Goal: Book appointment/travel/reservation

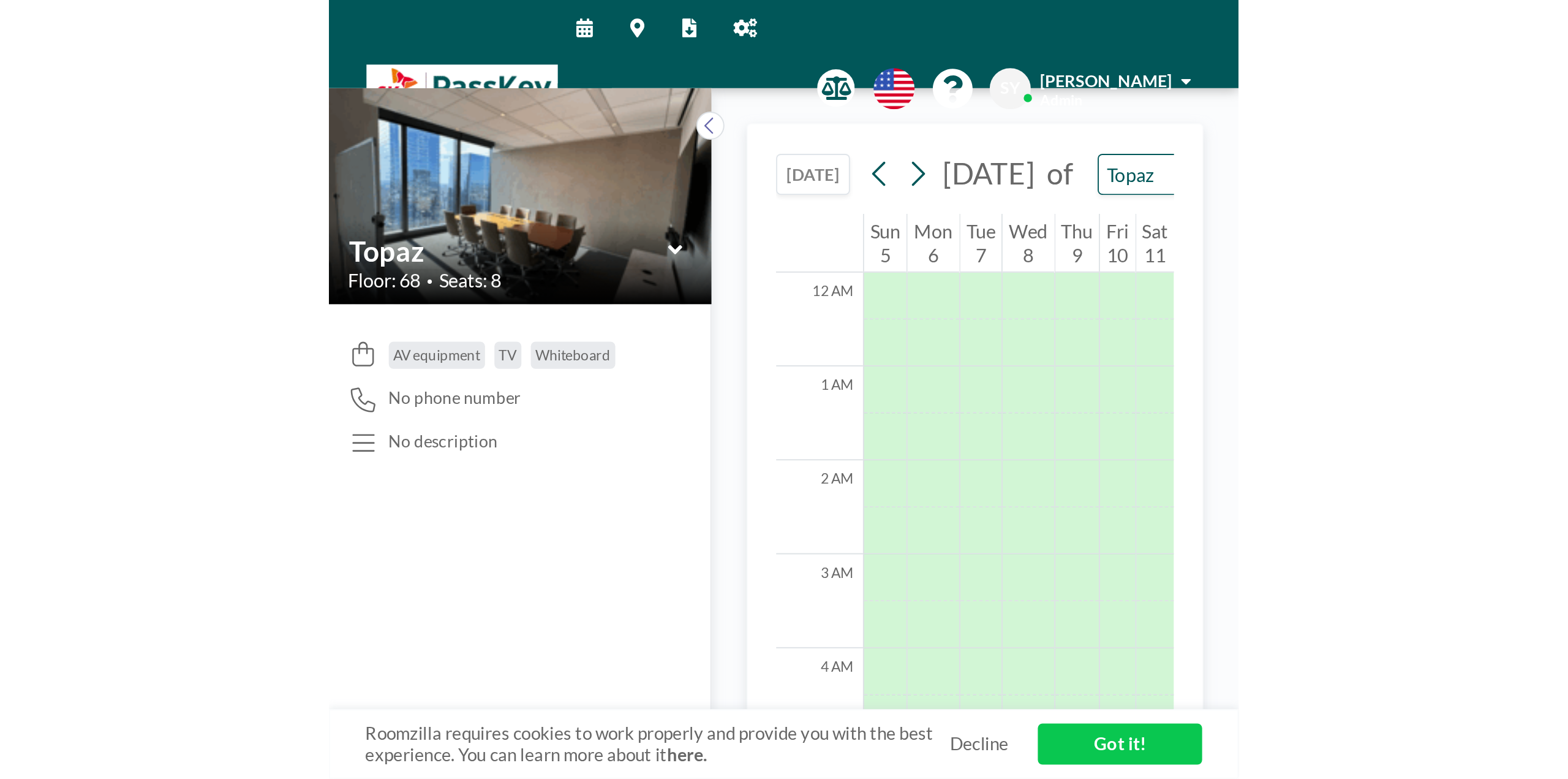
scroll to position [544, 0]
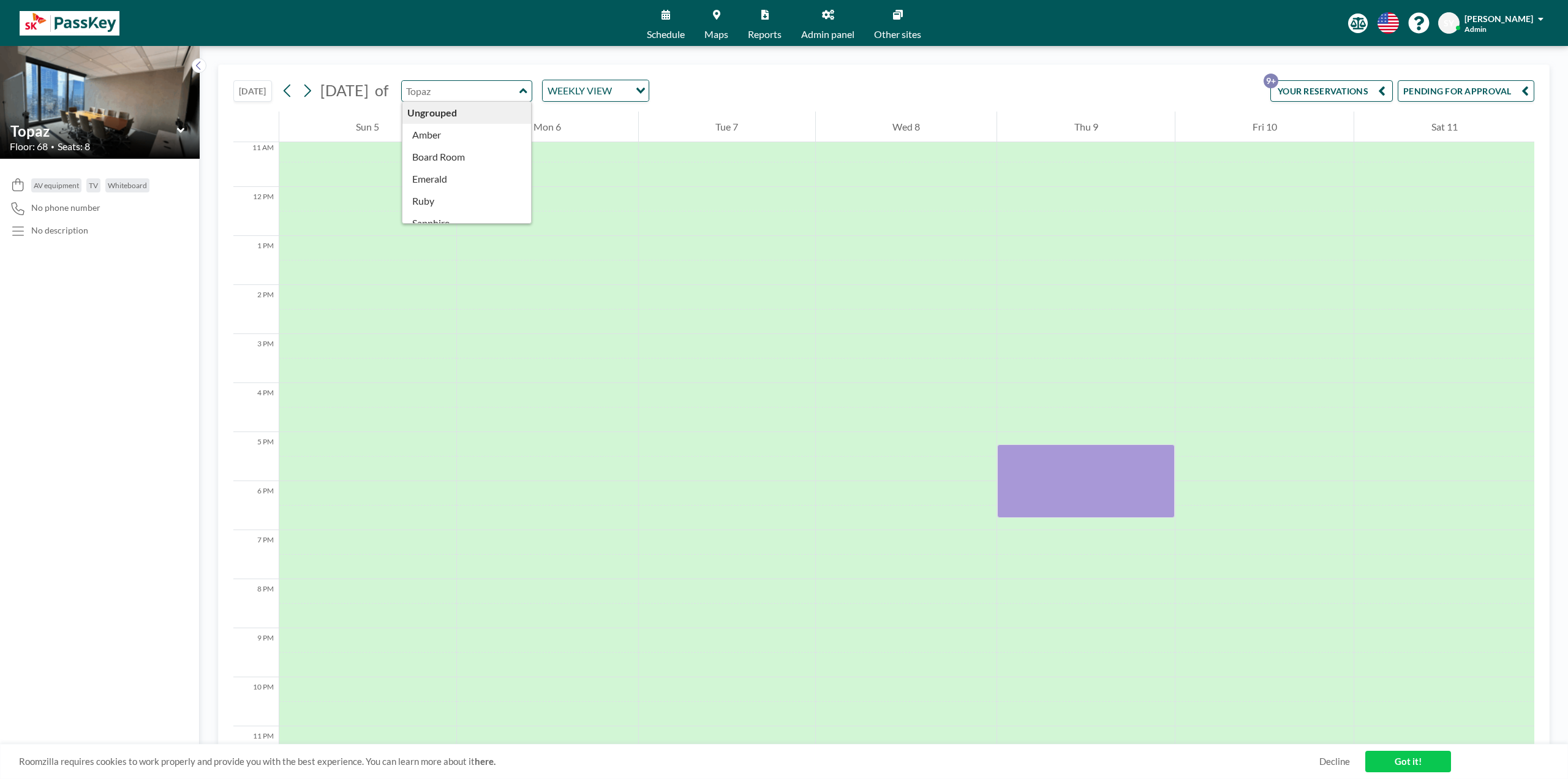
click at [474, 97] on input "text" at bounding box center [461, 91] width 118 height 20
type input "Amber"
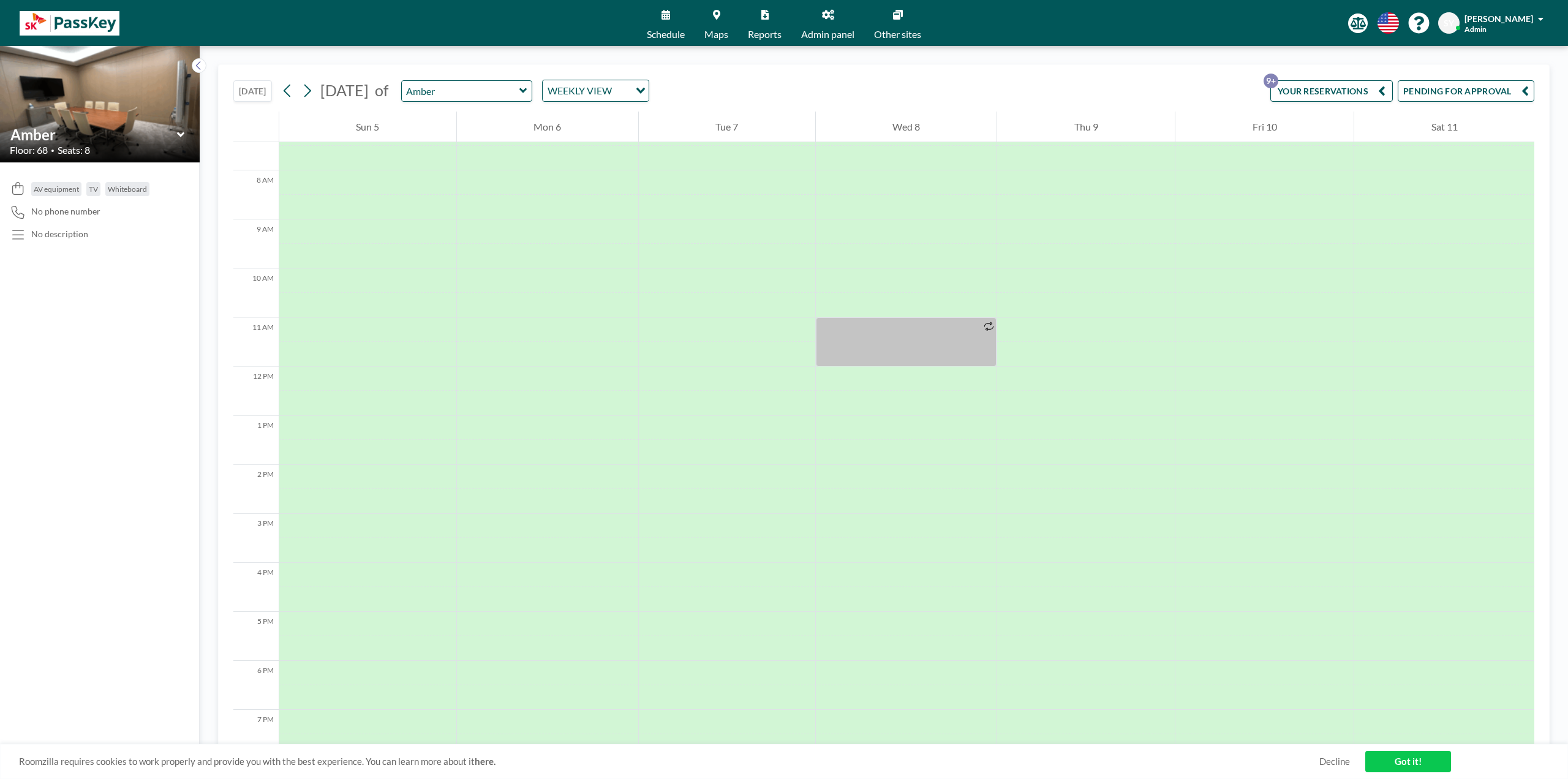
scroll to position [368, 0]
click at [315, 95] on button at bounding box center [307, 91] width 20 height 20
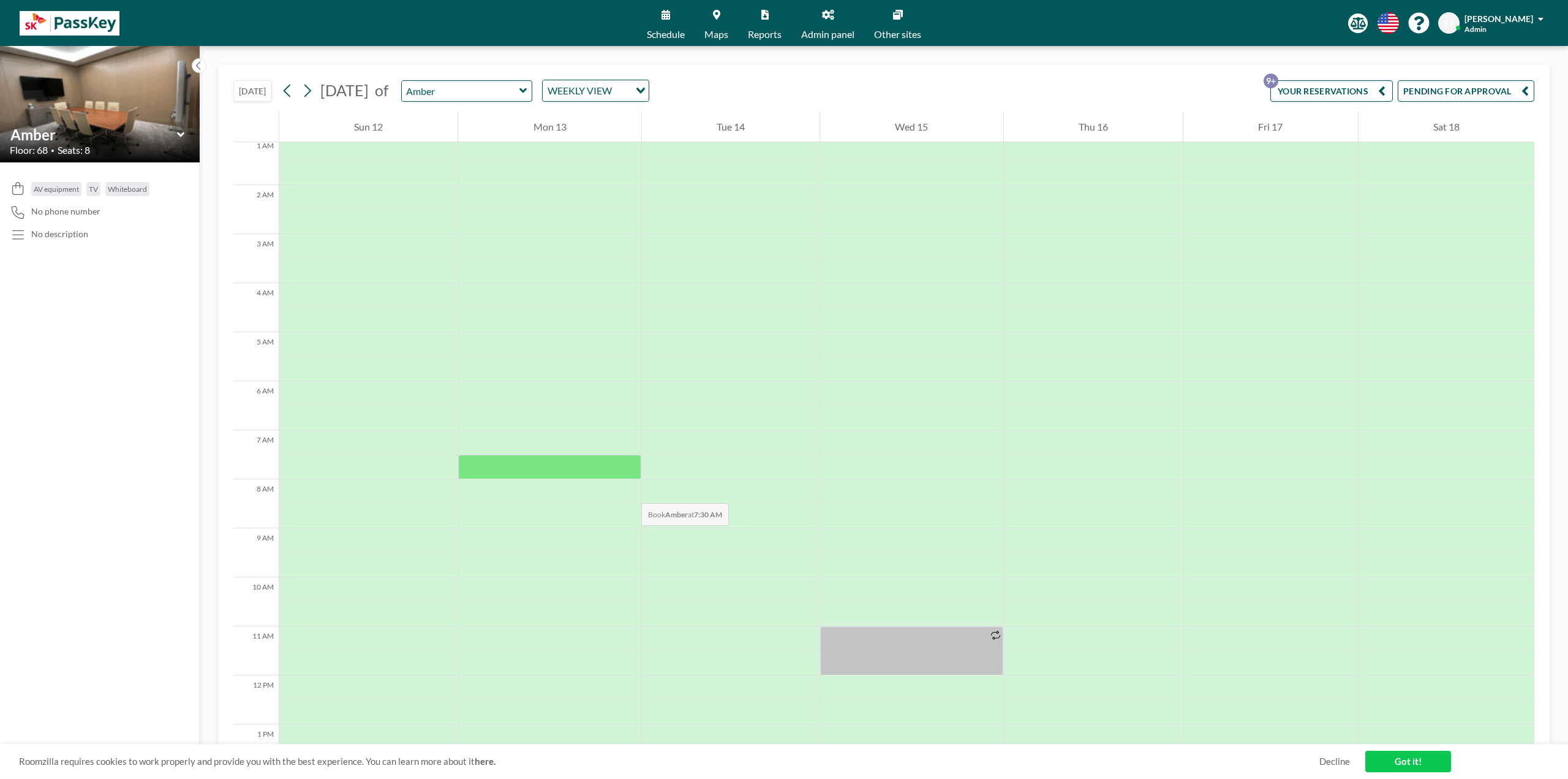
scroll to position [0, 0]
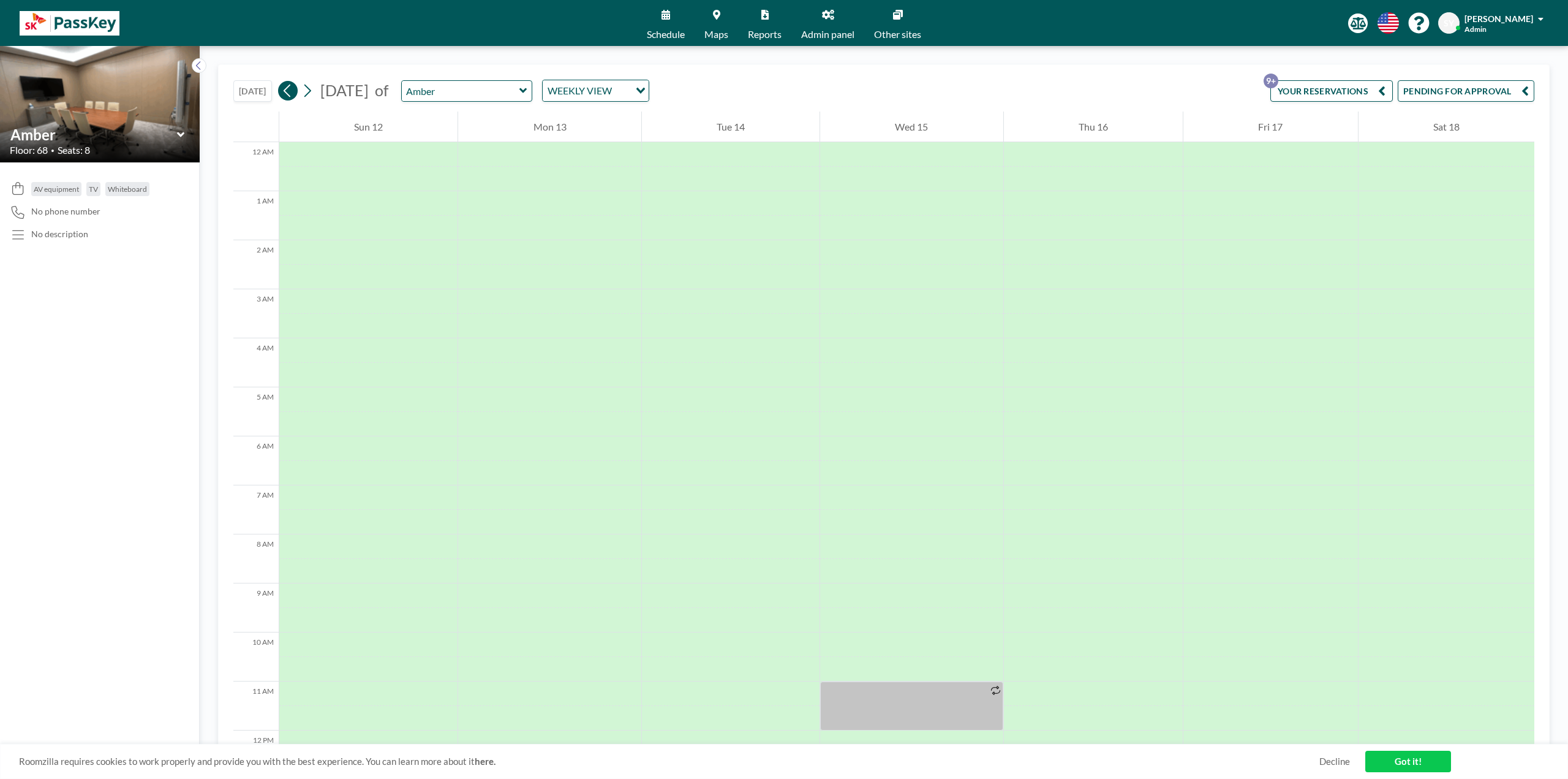
click at [295, 89] on button at bounding box center [287, 91] width 20 height 20
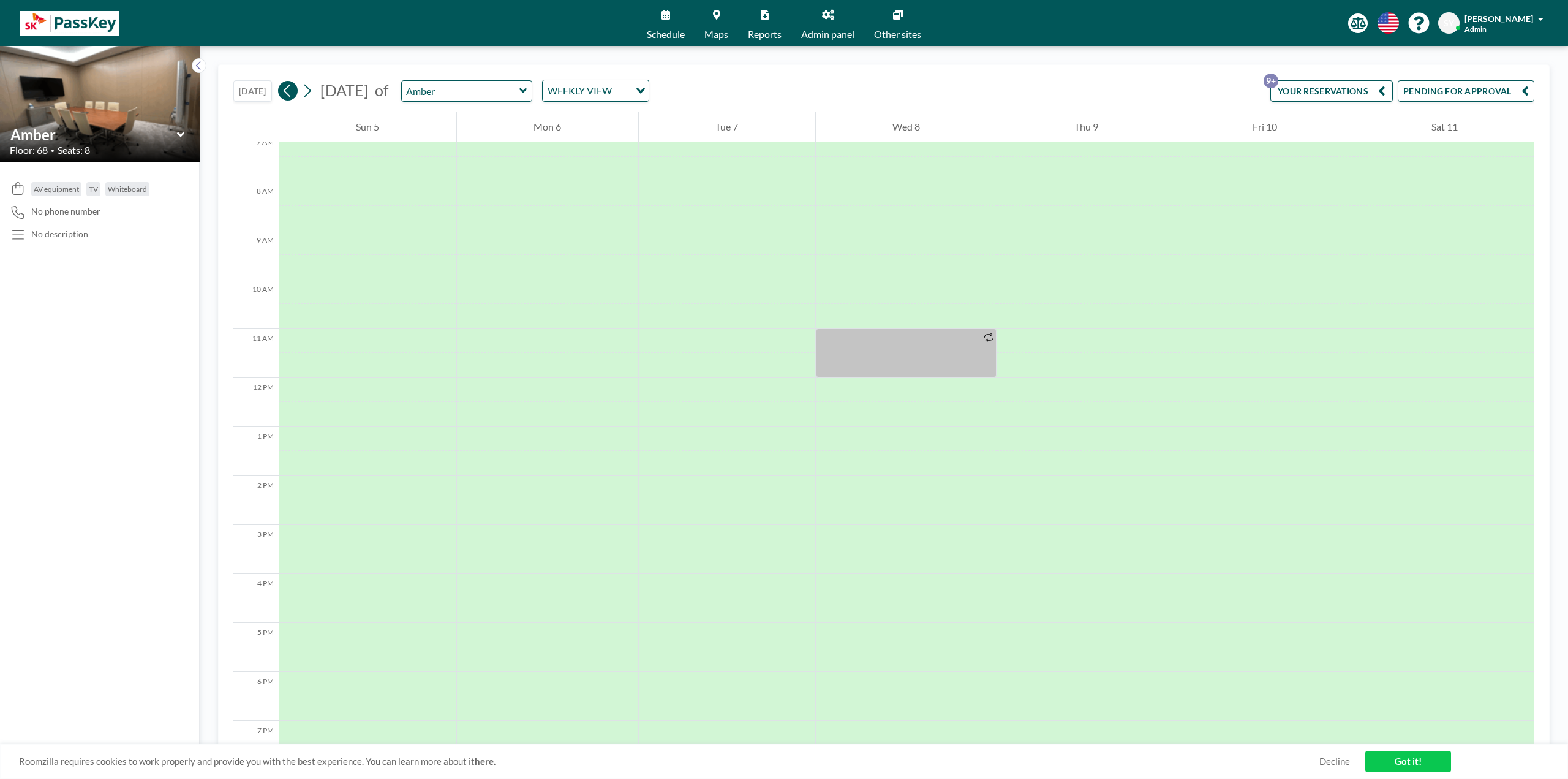
scroll to position [368, 0]
click at [295, 89] on button at bounding box center [287, 91] width 20 height 20
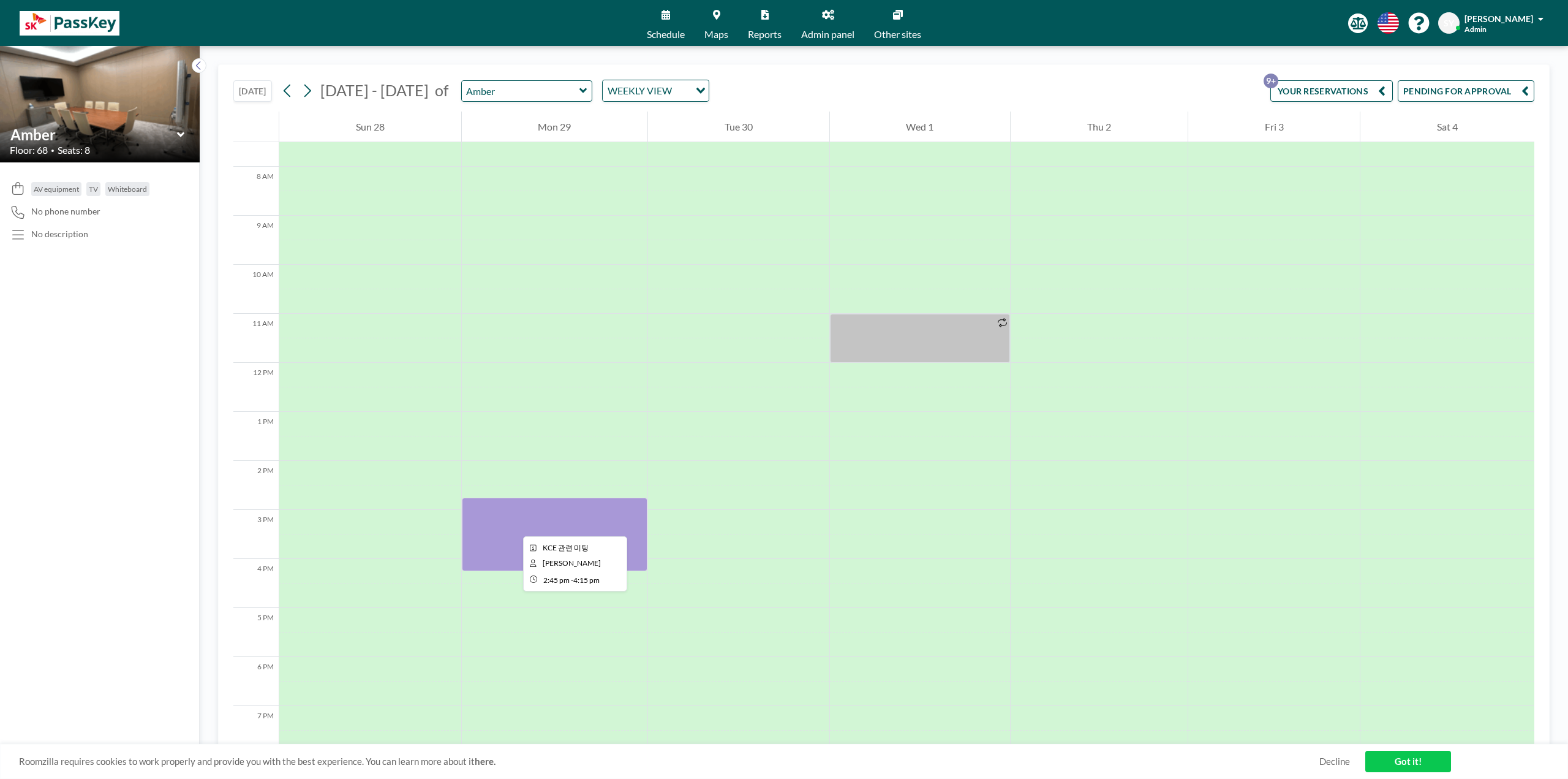
drag, startPoint x: 543, startPoint y: 533, endPoint x: 513, endPoint y: 525, distance: 31.0
click at [474, 406] on div at bounding box center [555, 534] width 187 height 74
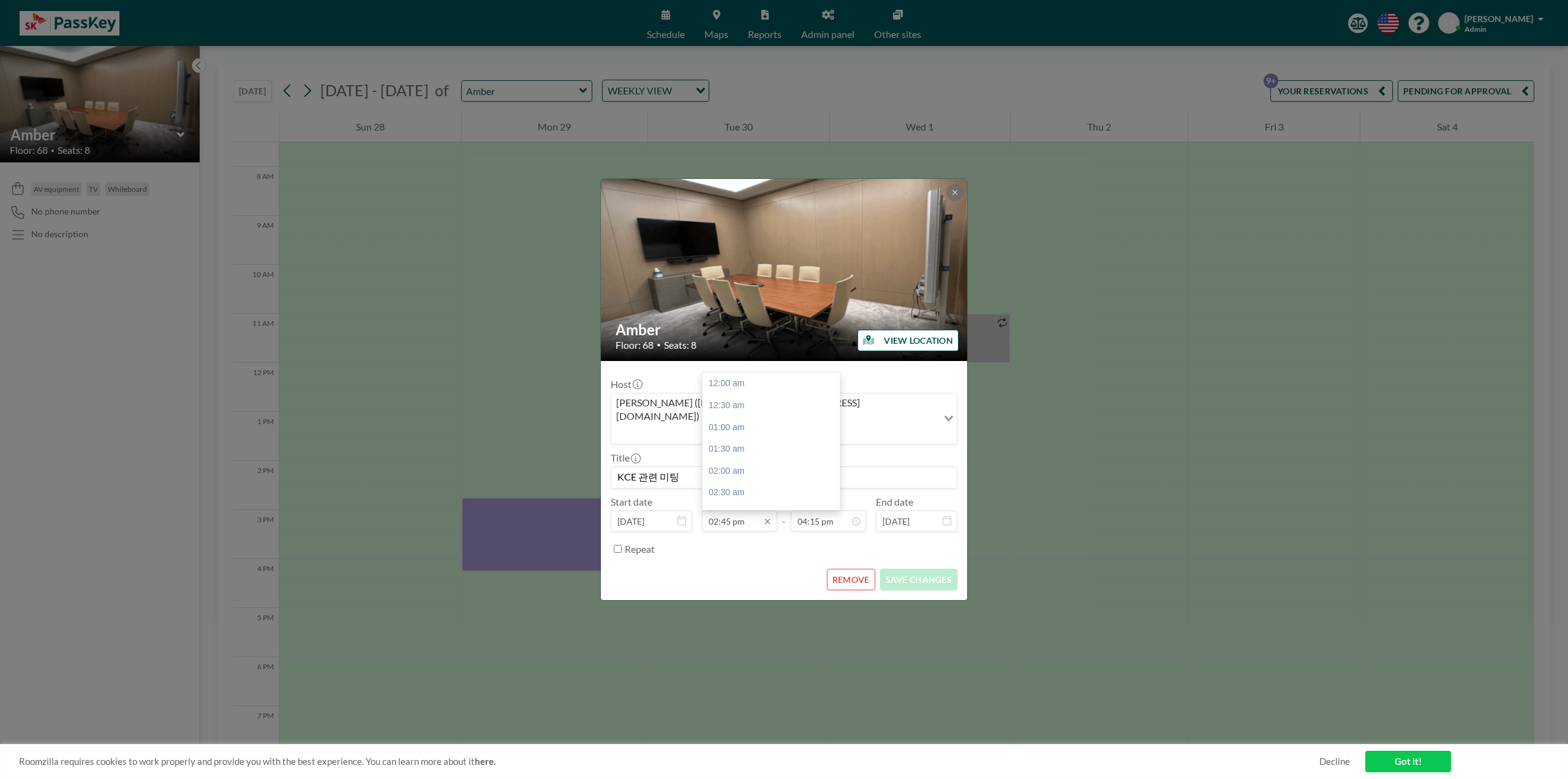
click at [474, 406] on input "02:45 pm" at bounding box center [739, 521] width 75 height 21
click at [474, 406] on input "04:15 pm" at bounding box center [828, 521] width 75 height 21
click at [474, 406] on input "09:45 pm" at bounding box center [739, 521] width 75 height 21
type input "09:45 am"
click at [474, 406] on input "04:15 pm" at bounding box center [828, 521] width 75 height 21
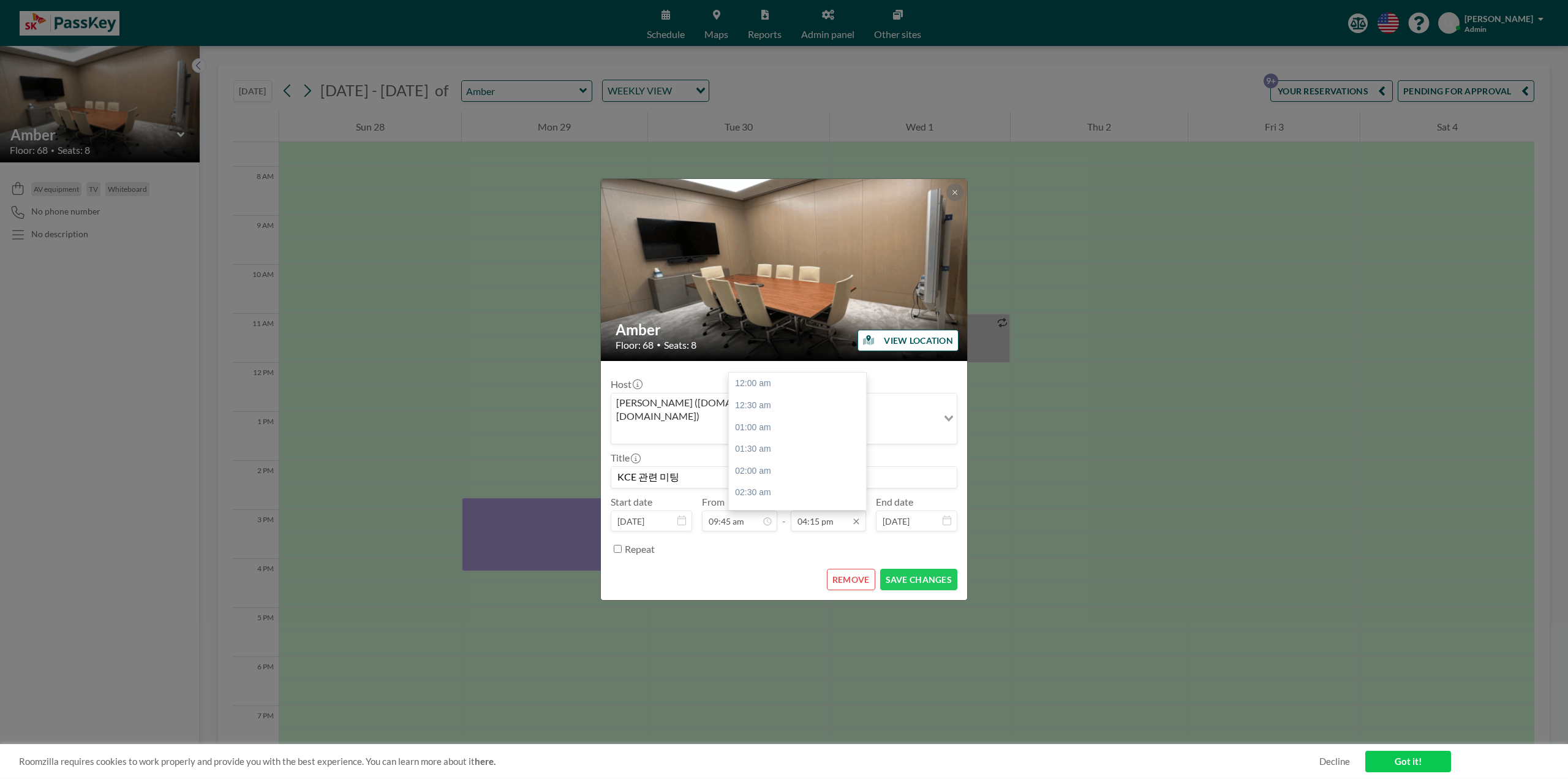
click at [474, 406] on input "04:15 pm" at bounding box center [828, 521] width 75 height 21
type input "11:15 am"
click at [474, 406] on button "SAVE CHANGES" at bounding box center [918, 580] width 77 height 22
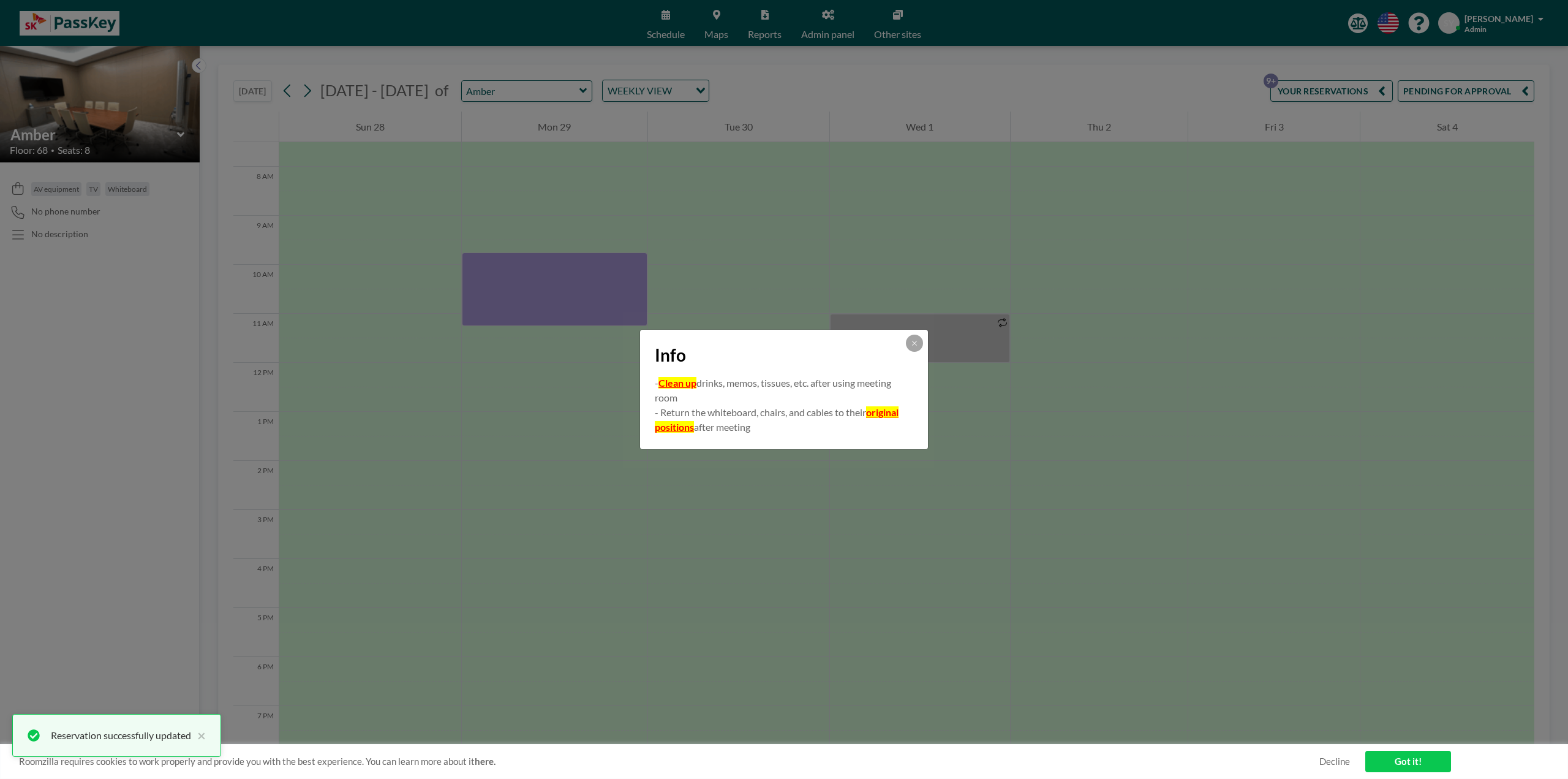
click at [474, 347] on button at bounding box center [914, 343] width 17 height 17
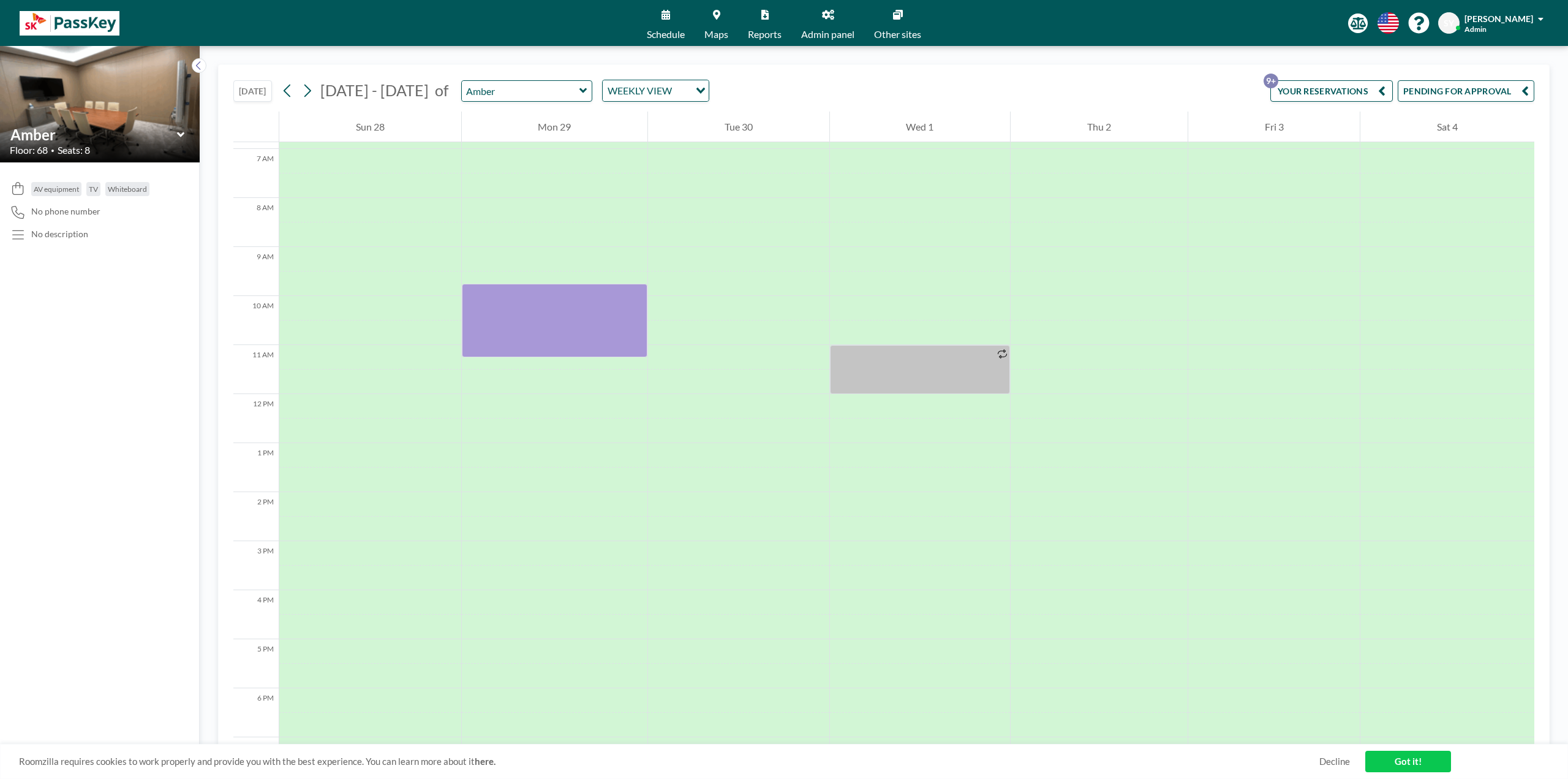
scroll to position [184, 0]
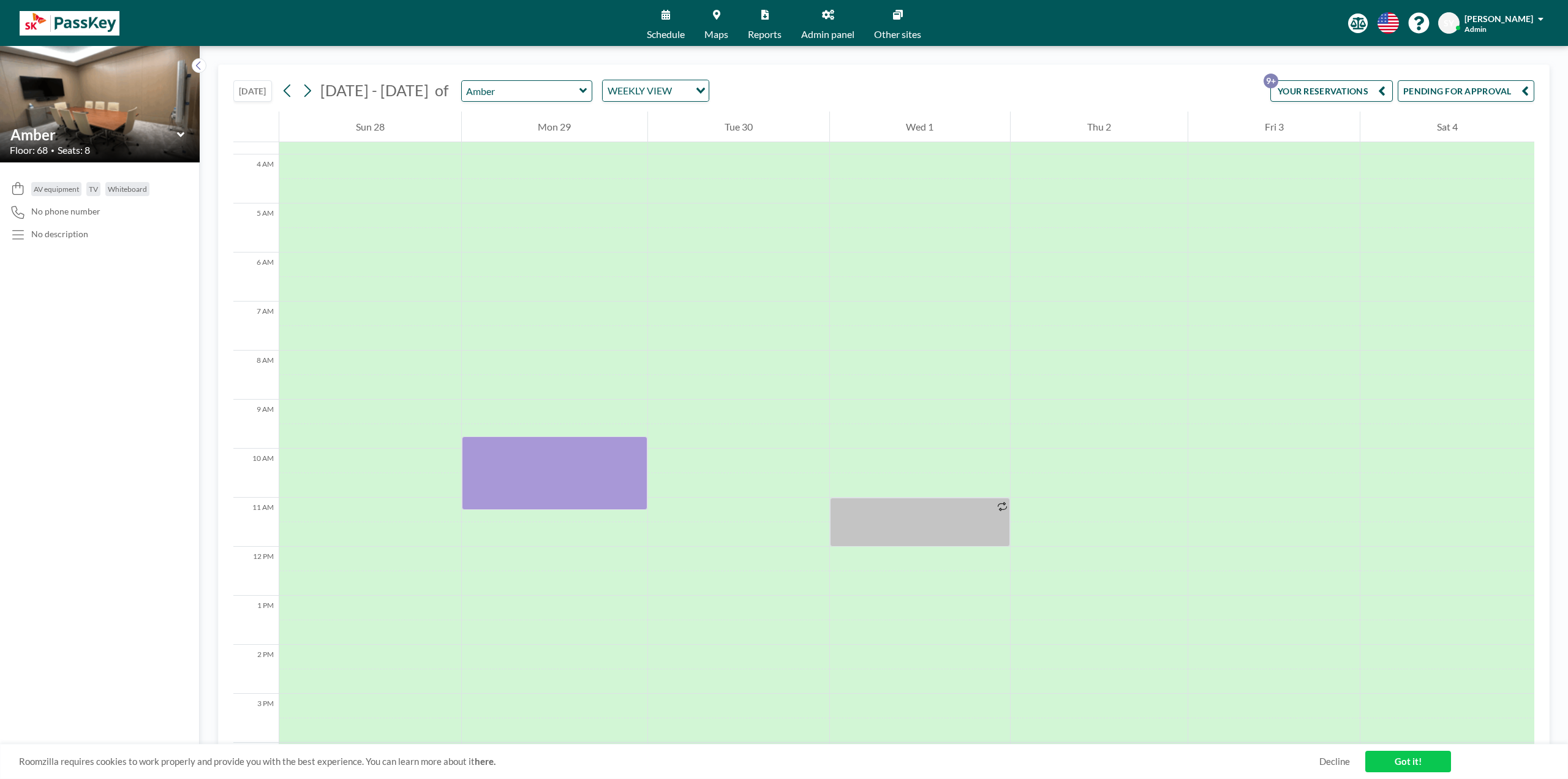
click at [474, 93] on icon at bounding box center [583, 91] width 8 height 12
type input "Topaz"
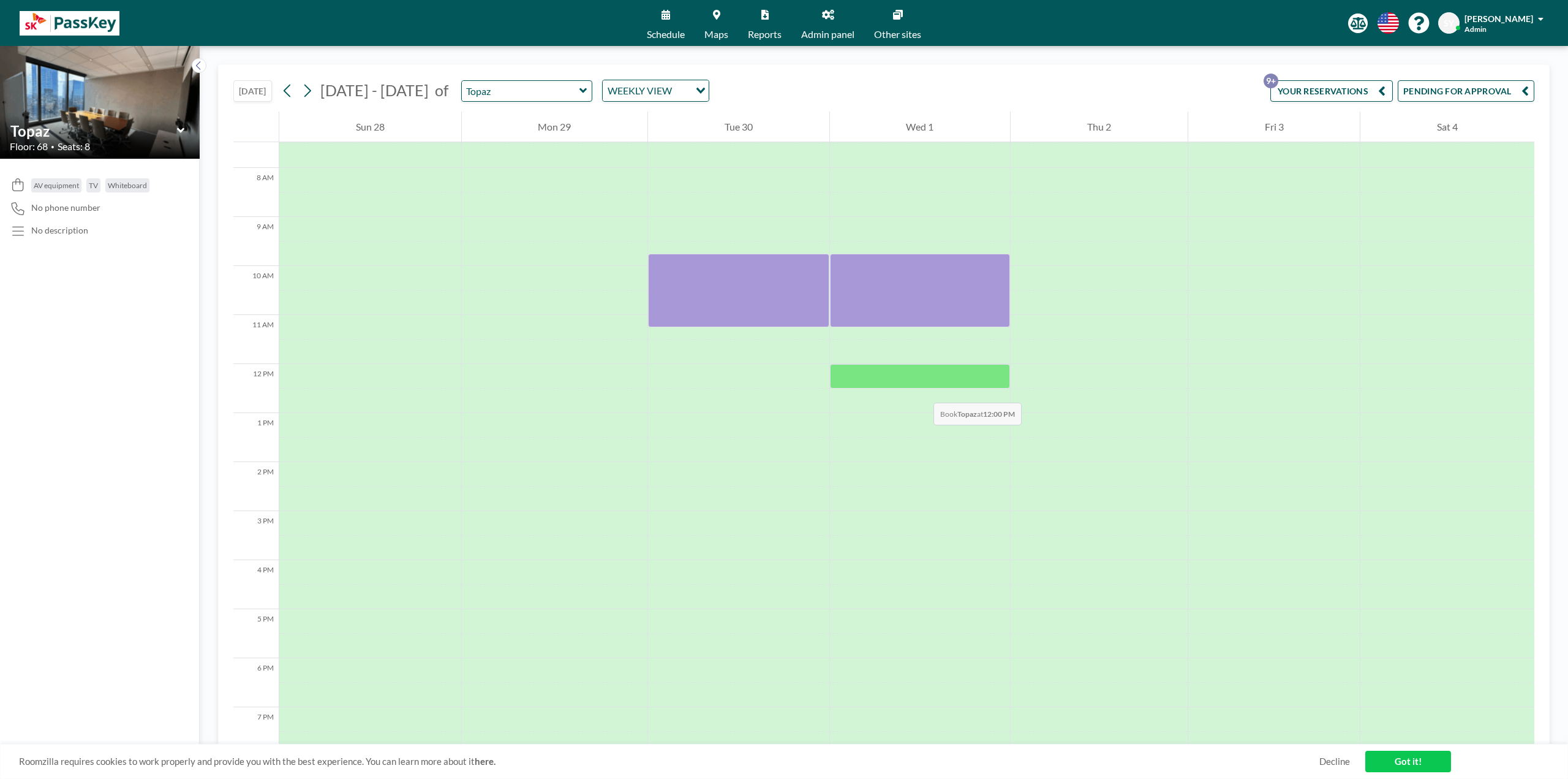
scroll to position [368, 0]
